Goal: Contribute content: Add original content to the website for others to see

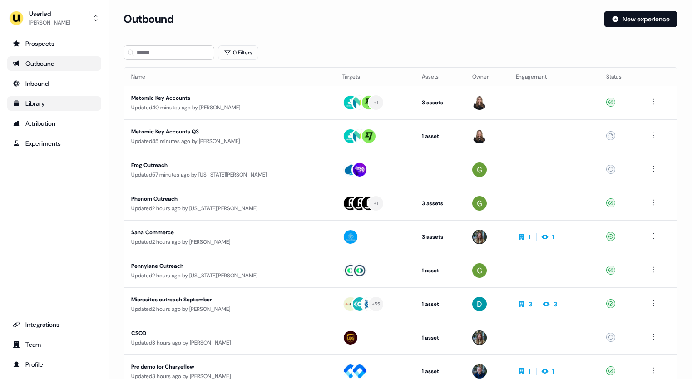
click at [50, 99] on div "Library" at bounding box center [54, 103] width 83 height 9
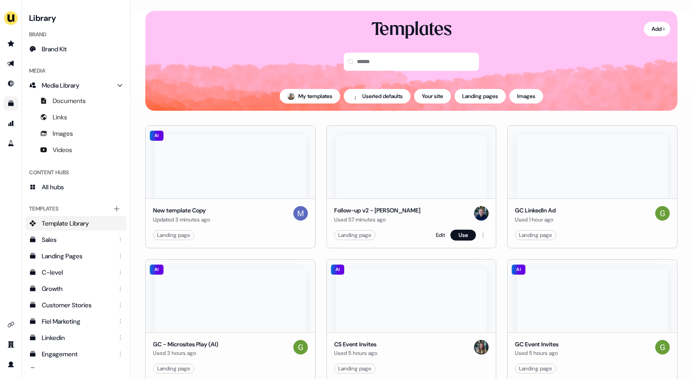
scroll to position [6, 0]
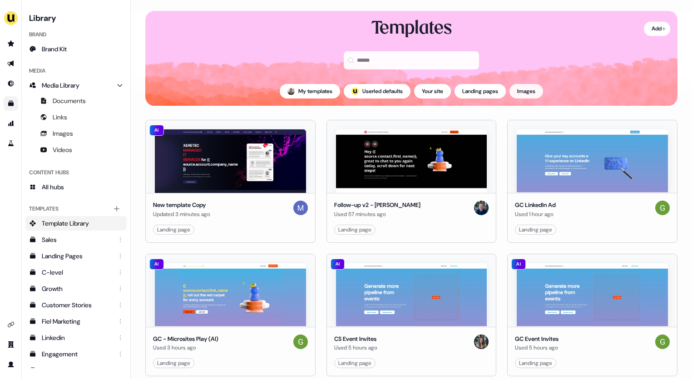
click at [537, 90] on button "Images" at bounding box center [527, 91] width 34 height 15
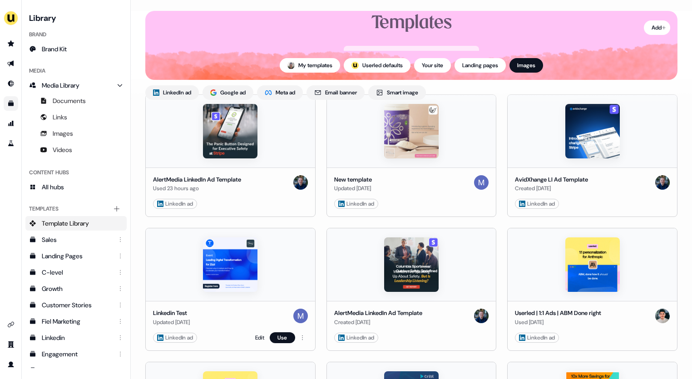
scroll to position [11, 0]
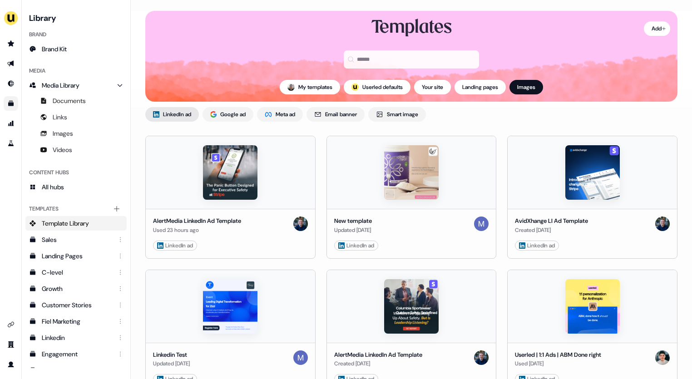
click at [183, 114] on span "LinkedIn ad" at bounding box center [177, 114] width 28 height 9
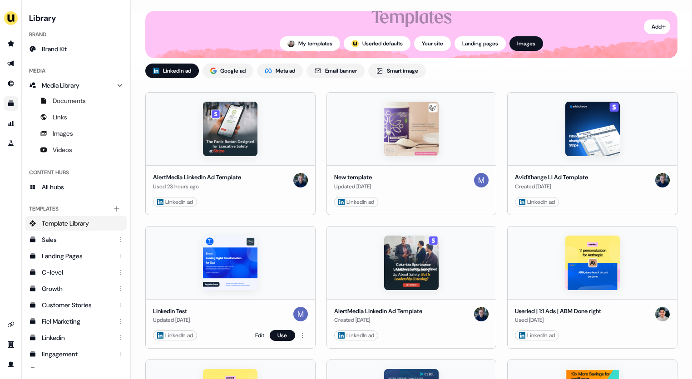
scroll to position [64, 0]
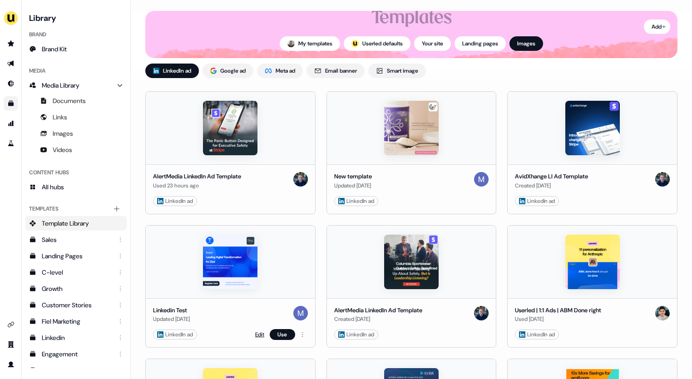
click at [258, 335] on link "Edit" at bounding box center [259, 334] width 9 height 9
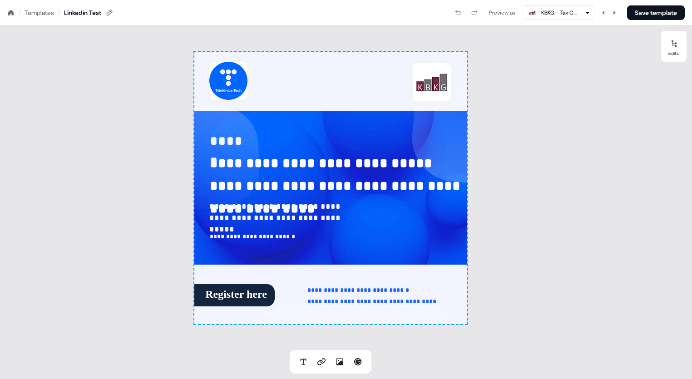
click at [34, 13] on div "Templates" at bounding box center [40, 12] width 30 height 9
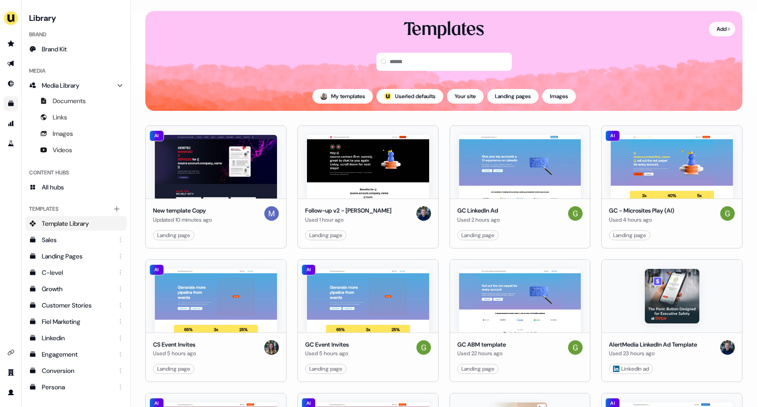
click at [692, 30] on html "For the best experience switch devices to a bigger screen. Go to Userled.io Lib…" at bounding box center [378, 203] width 757 height 407
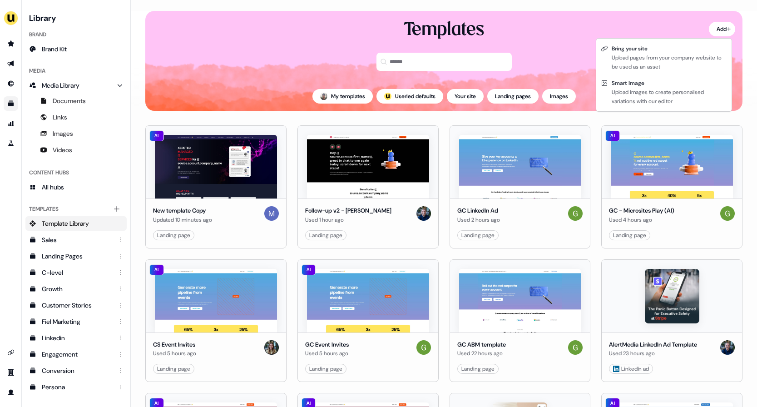
click at [672, 25] on html "For the best experience switch devices to a bigger screen. Go to Userled.io Lib…" at bounding box center [378, 203] width 757 height 407
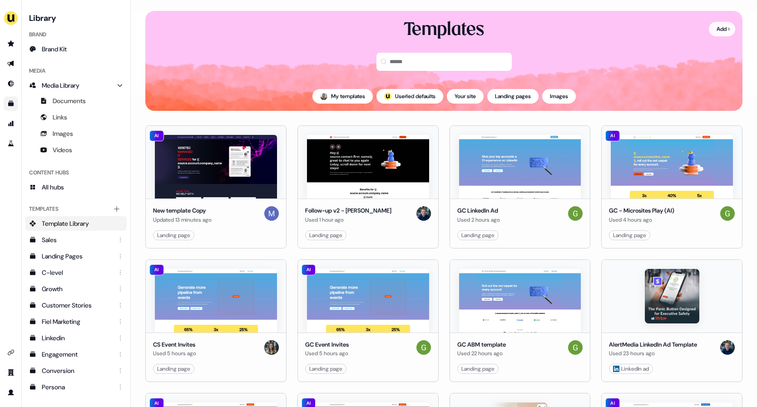
click at [692, 32] on html "For the best experience switch devices to a bigger screen. Go to Userled.io Lib…" at bounding box center [378, 203] width 757 height 407
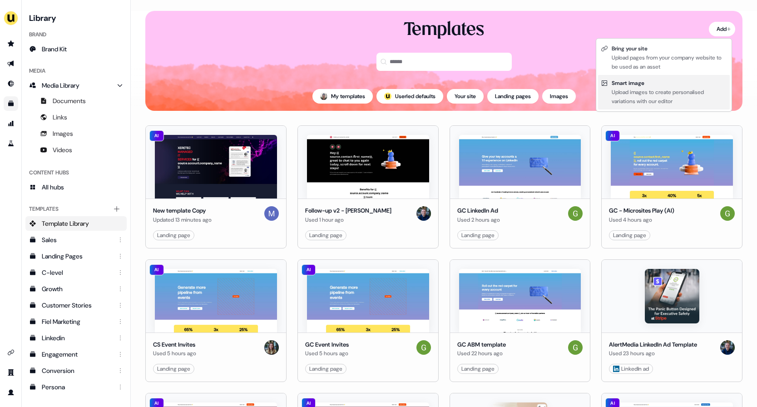
click at [668, 89] on div "Upload images to create personalised variations with our editor" at bounding box center [669, 97] width 115 height 18
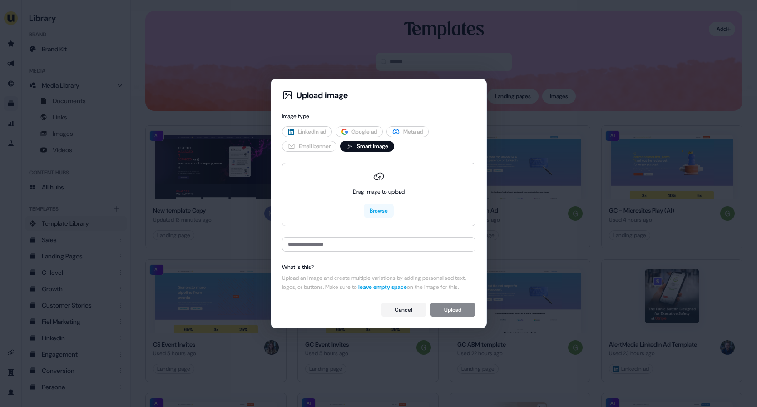
click at [317, 128] on span "LinkedIn ad" at bounding box center [312, 131] width 28 height 9
click at [402, 317] on button "Cancel" at bounding box center [403, 309] width 45 height 15
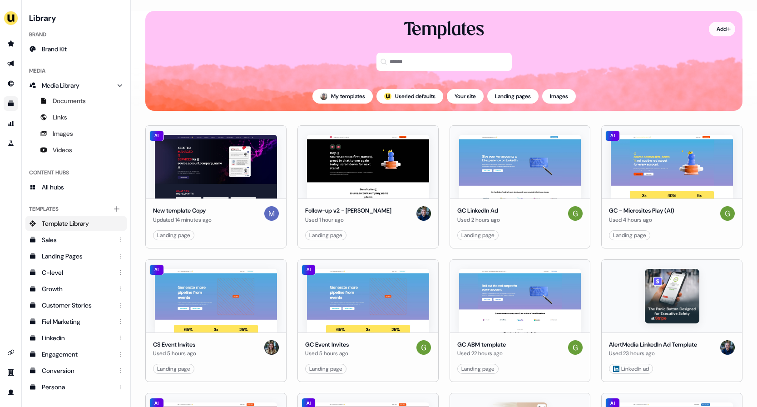
click at [692, 31] on html "For the best experience switch devices to a bigger screen. Go to Userled.io Lib…" at bounding box center [378, 203] width 757 height 407
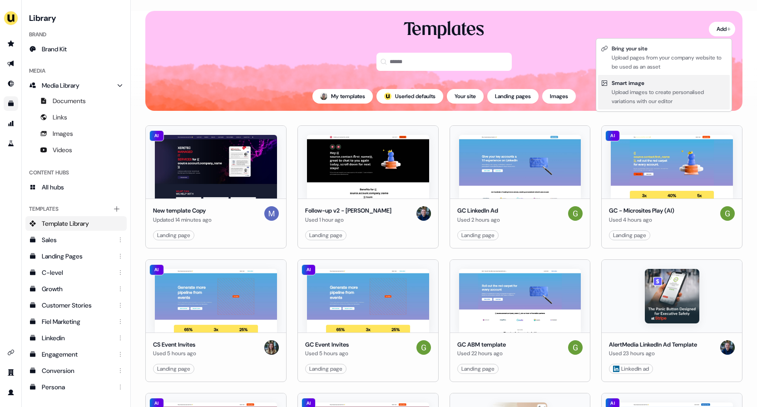
click at [669, 96] on div "Upload images to create personalised variations with our editor" at bounding box center [669, 97] width 115 height 18
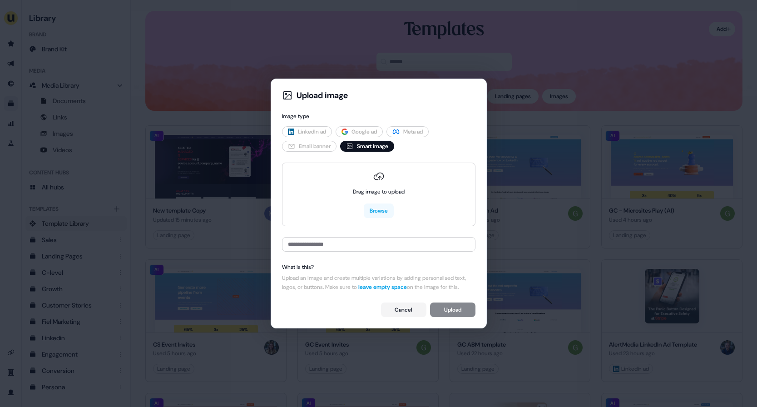
click at [299, 127] on span "LinkedIn ad" at bounding box center [312, 131] width 28 height 9
click at [319, 130] on span "LinkedIn ad" at bounding box center [312, 131] width 28 height 9
click at [377, 203] on button "Browse" at bounding box center [379, 210] width 30 height 15
type input "**********"
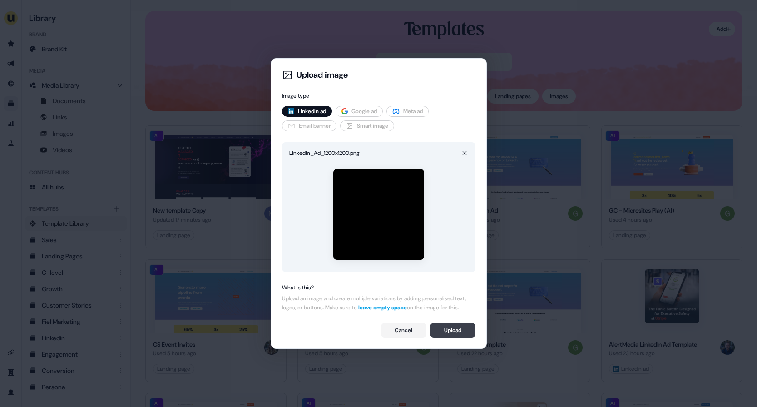
click at [451, 336] on button "Upload" at bounding box center [452, 330] width 45 height 15
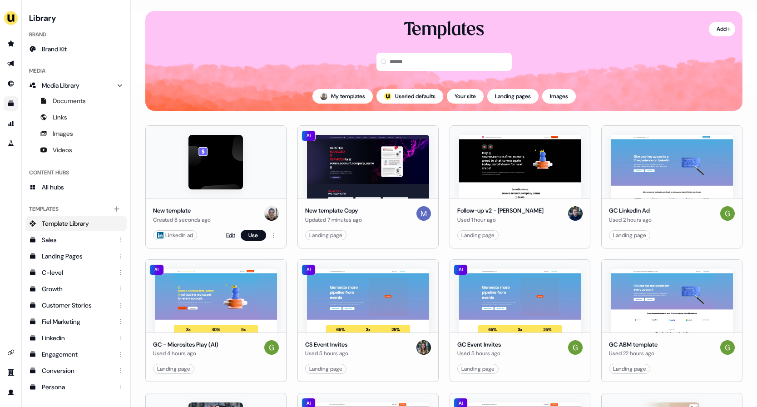
click at [229, 233] on link "Edit" at bounding box center [230, 235] width 9 height 9
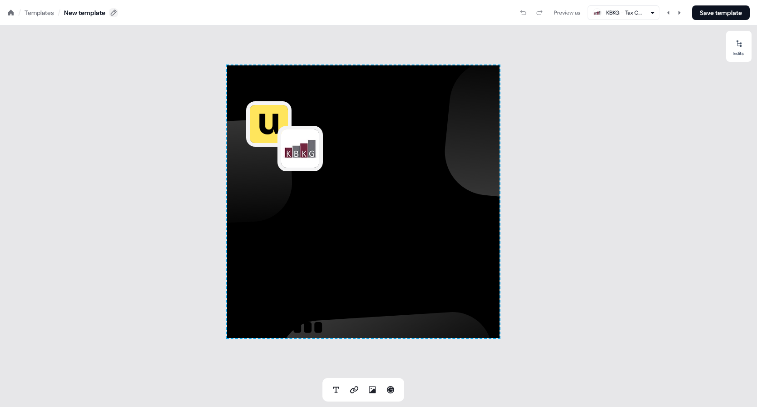
click at [114, 13] on icon at bounding box center [114, 13] width 6 height 6
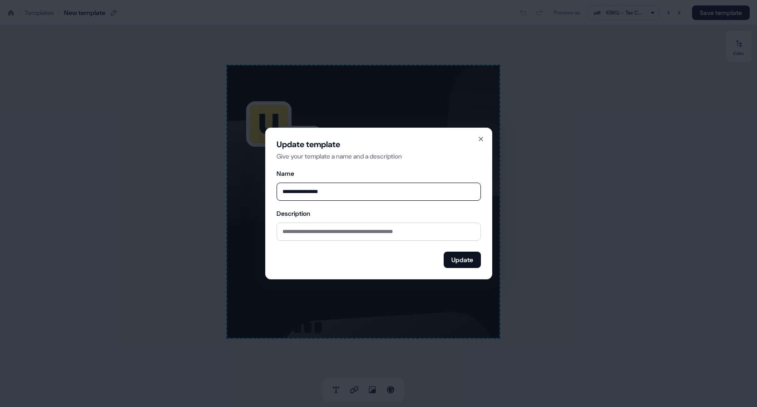
click at [372, 190] on input "**********" at bounding box center [379, 192] width 204 height 18
type input "**********"
click at [347, 244] on div "**********" at bounding box center [379, 203] width 204 height 129
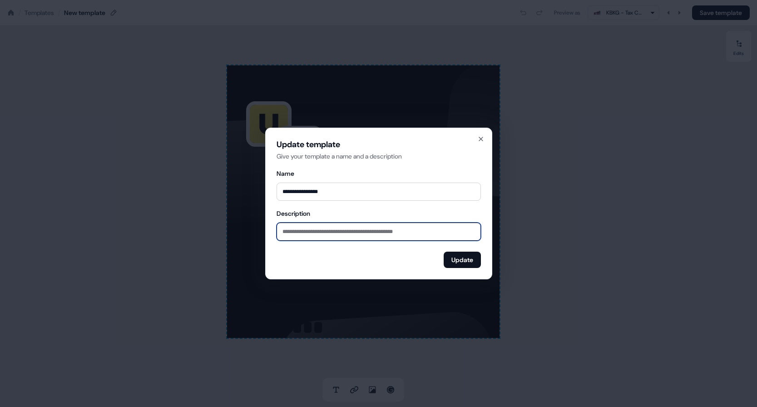
click at [346, 238] on input "Description" at bounding box center [379, 232] width 204 height 18
type input "**********"
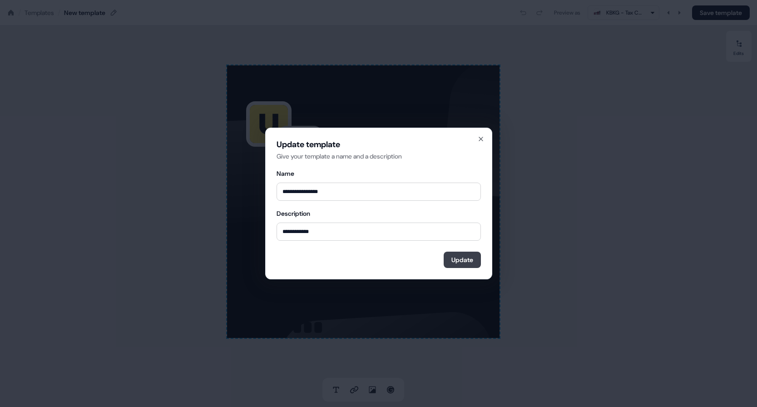
click at [464, 261] on button "Update" at bounding box center [462, 260] width 37 height 16
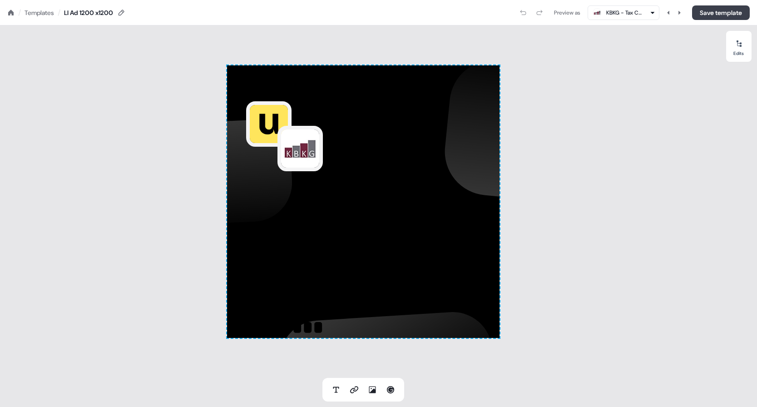
click at [692, 6] on button "Save template" at bounding box center [721, 12] width 58 height 15
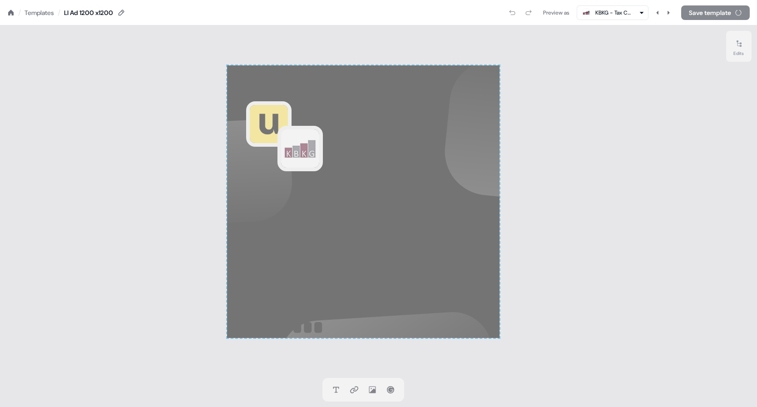
click at [40, 13] on div "Templates" at bounding box center [40, 12] width 30 height 9
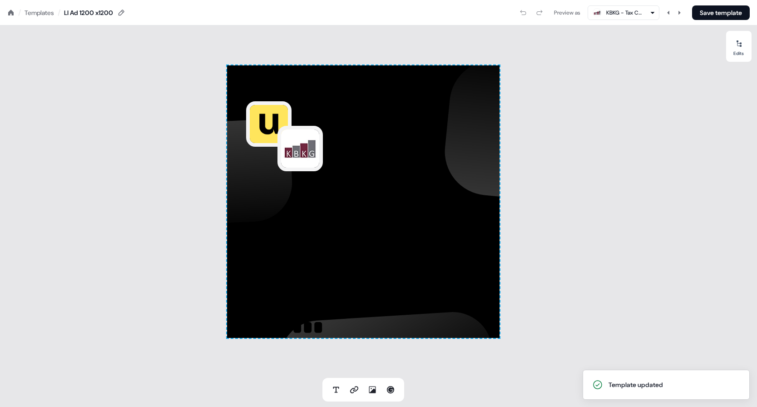
click at [40, 13] on div "Templates" at bounding box center [40, 12] width 30 height 9
click at [11, 18] on nav "/ Templates / LI Ad 1200 x1200 Preview as KBKG - Tax Credits, Incentives & Cost…" at bounding box center [378, 12] width 757 height 25
click at [11, 14] on icon at bounding box center [10, 12] width 7 height 7
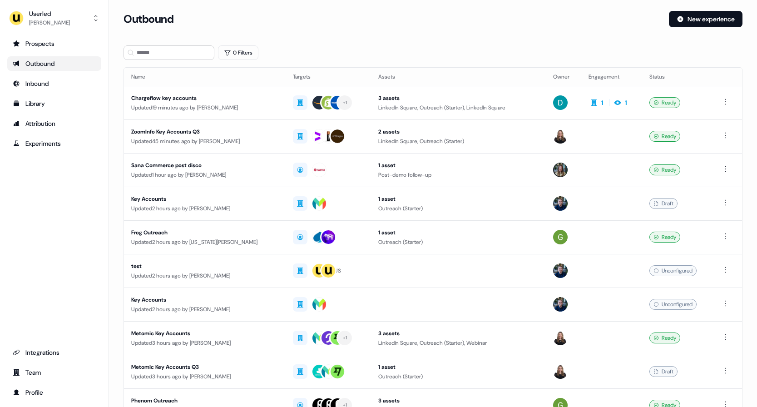
click at [53, 66] on div "Outbound" at bounding box center [54, 63] width 83 height 9
click at [55, 30] on div "Userled Ryan Hennessy Prospects Outbound Inbound Library Attribution Experiment…" at bounding box center [54, 203] width 109 height 407
click at [54, 19] on div "Ryan Hennessy" at bounding box center [49, 22] width 41 height 9
click at [54, 37] on div "Impersonate (Admin)" at bounding box center [54, 43] width 86 height 16
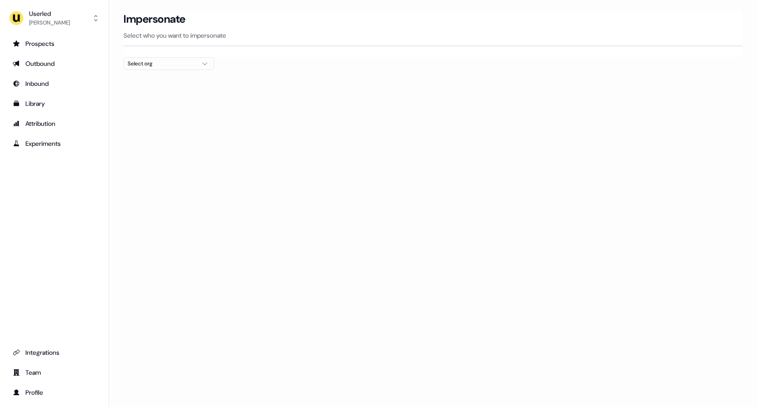
click at [158, 60] on div "Select org" at bounding box center [162, 63] width 68 height 9
type input "*****"
click at [156, 98] on div "AffiniPay" at bounding box center [169, 96] width 90 height 15
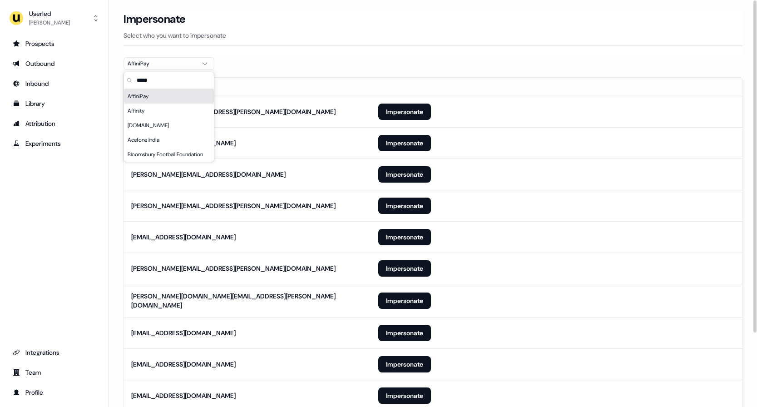
click at [302, 68] on section "Loading... Impersonate Select who you want to impersonate AffiniPay Email ruth.…" at bounding box center [433, 255] width 648 height 489
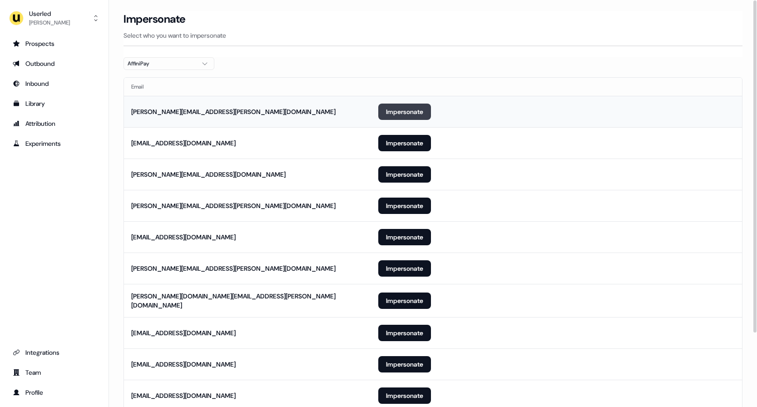
click at [389, 110] on button "Impersonate" at bounding box center [404, 112] width 53 height 16
